Goal: Check status: Check status

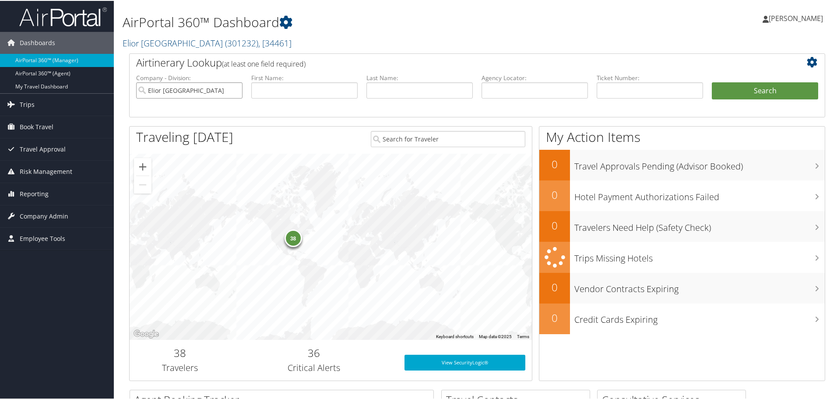
drag, startPoint x: 234, startPoint y: 88, endPoint x: 416, endPoint y: 119, distance: 184.3
click at [234, 88] on input "Elior [GEOGRAPHIC_DATA]" at bounding box center [189, 89] width 106 height 16
drag, startPoint x: 511, startPoint y: 90, endPoint x: 569, endPoint y: 92, distance: 57.4
click at [511, 90] on input "text" at bounding box center [534, 89] width 106 height 16
click at [613, 84] on input "text" at bounding box center [649, 89] width 106 height 16
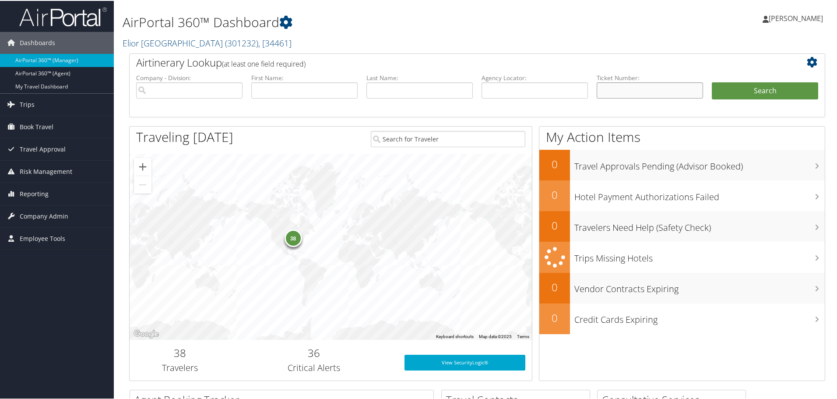
paste input "0018998715380"
type input "0018998715380"
click at [732, 91] on button "Search" at bounding box center [764, 90] width 106 height 18
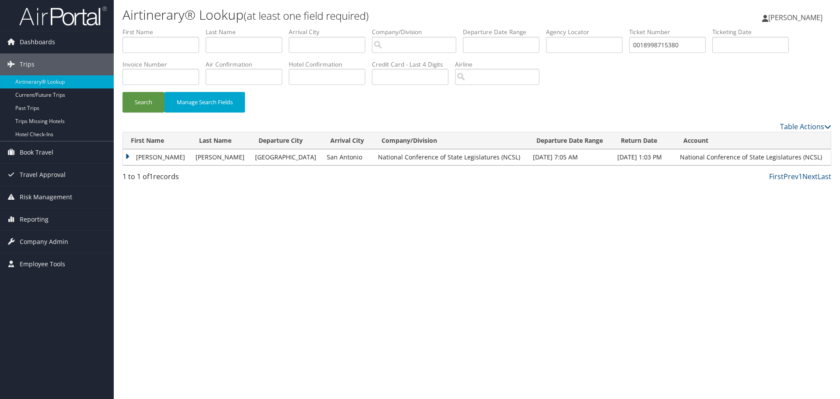
click at [126, 159] on td "JOHN JOSEPH" at bounding box center [157, 157] width 68 height 16
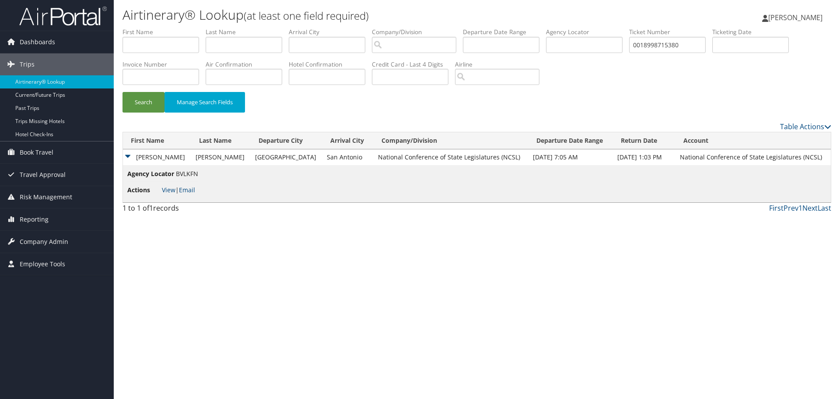
click at [171, 195] on li "Actions View | Email" at bounding box center [162, 190] width 71 height 16
click at [171, 192] on link "View" at bounding box center [169, 190] width 14 height 8
click at [56, 10] on img at bounding box center [63, 16] width 88 height 21
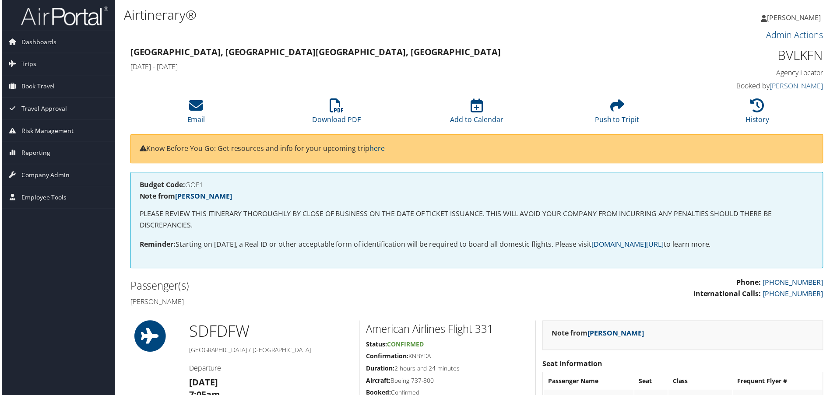
scroll to position [991, 0]
